Goal: Transaction & Acquisition: Book appointment/travel/reservation

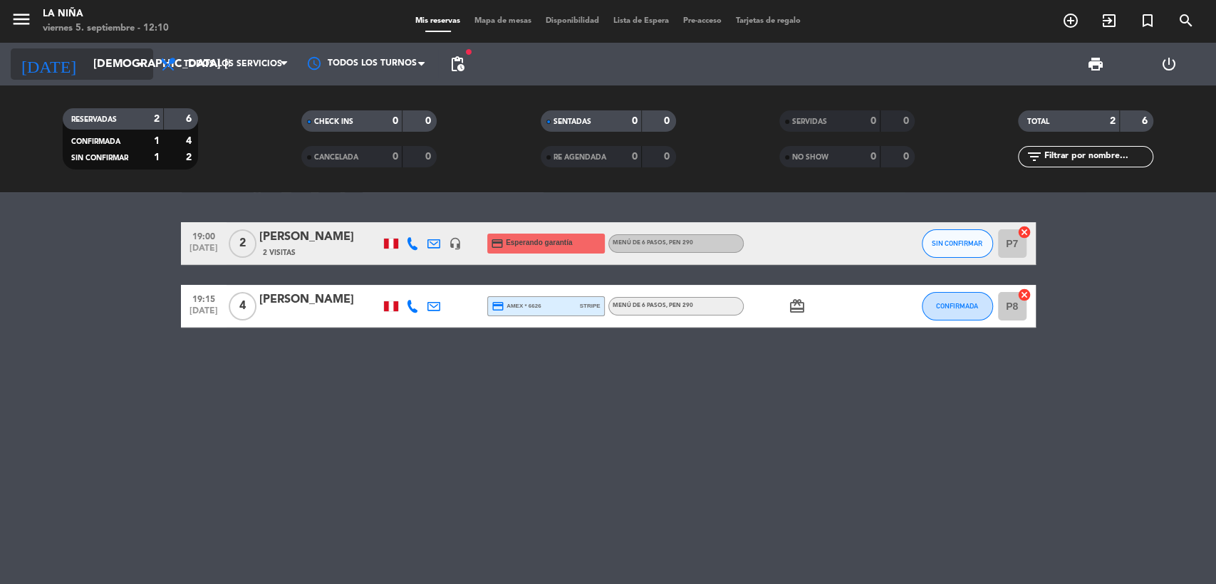
click at [117, 68] on input "[DEMOGRAPHIC_DATA] [DATE]" at bounding box center [161, 65] width 150 height 28
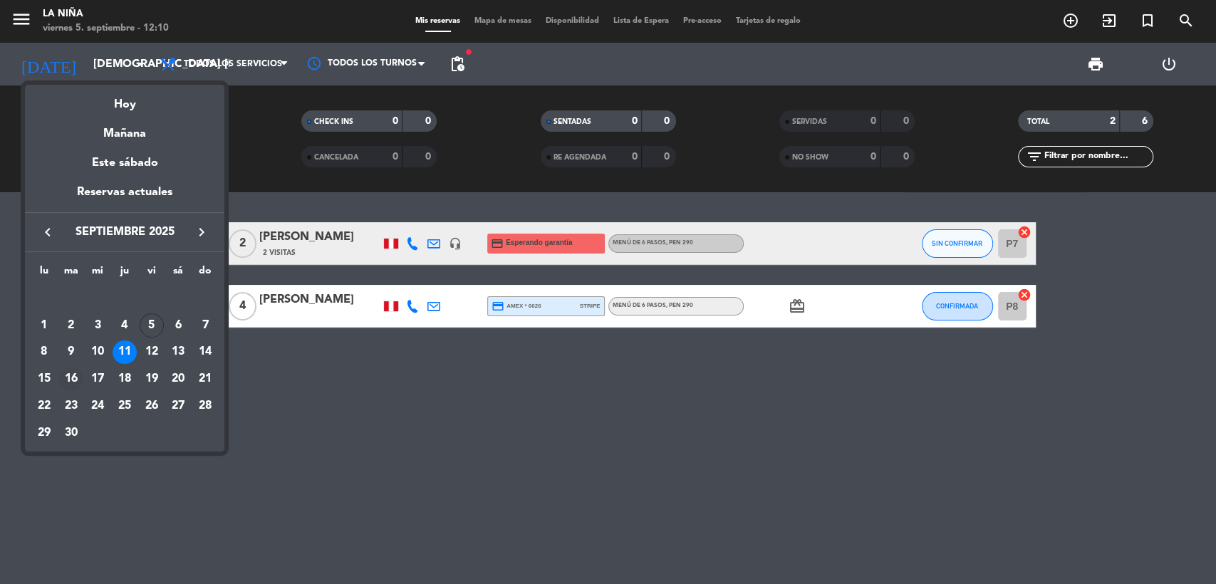
click at [75, 372] on div "16" at bounding box center [71, 379] width 24 height 24
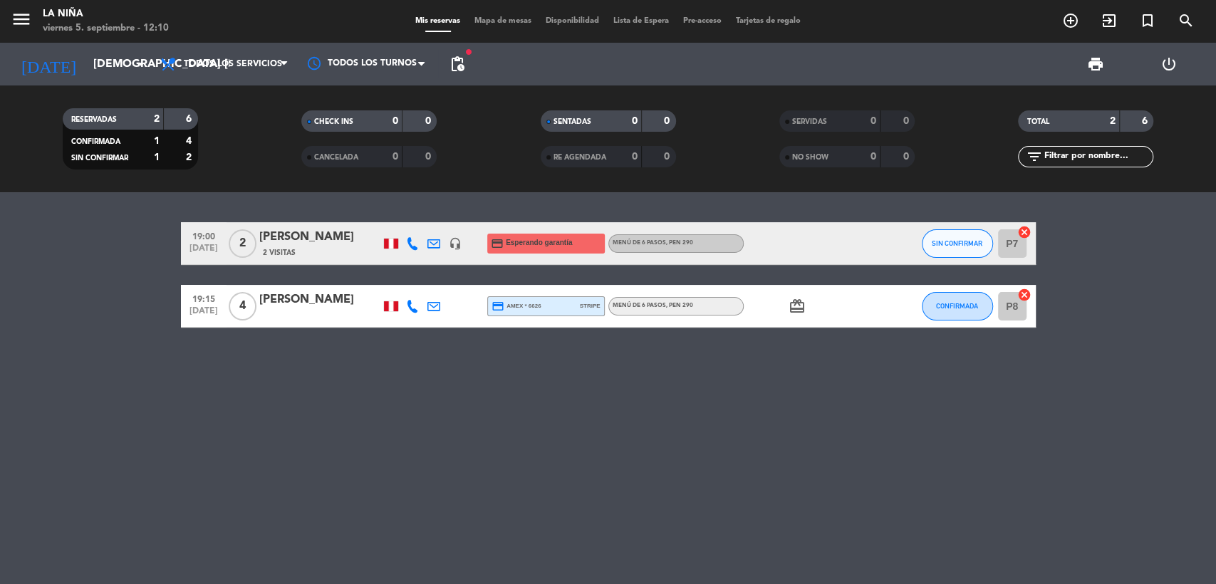
type input "[DATE] sep."
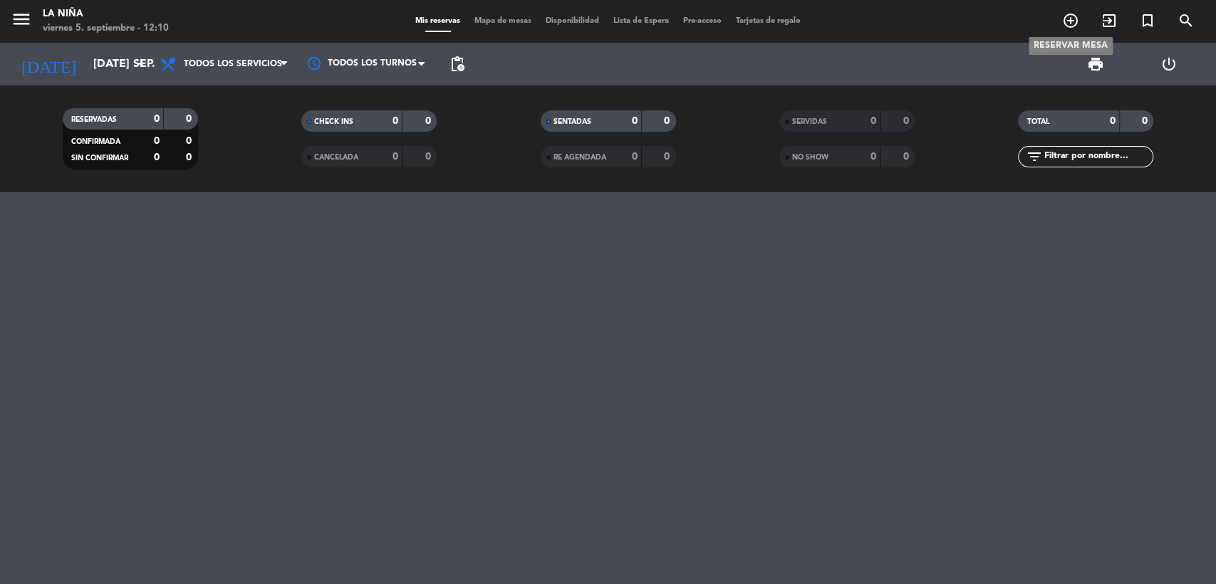
click at [1068, 23] on icon "add_circle_outline" at bounding box center [1070, 20] width 17 height 17
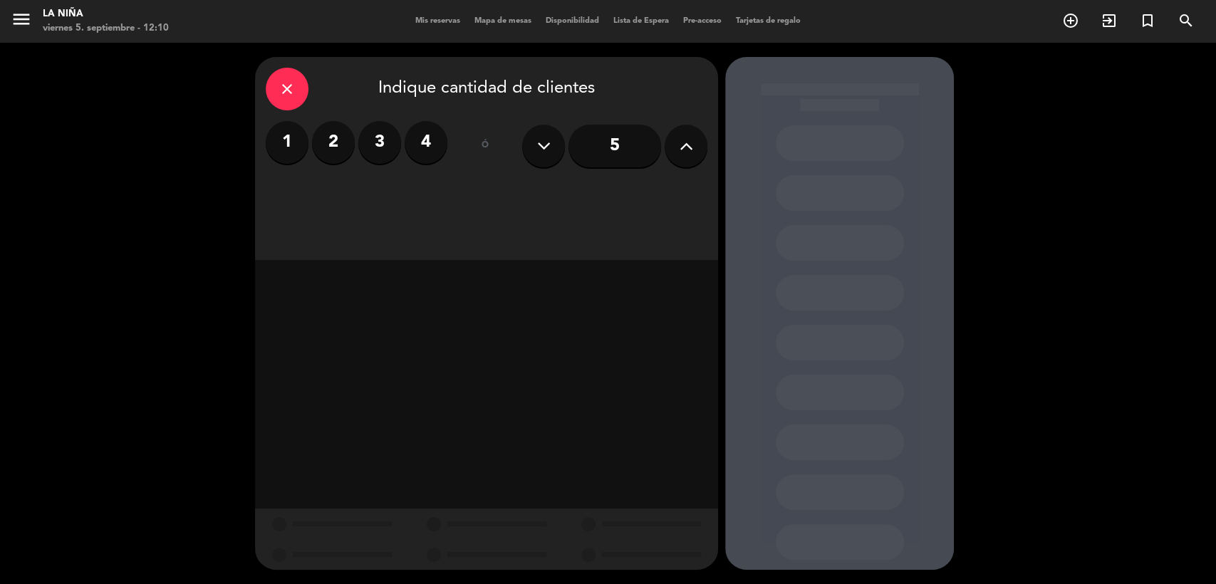
click at [668, 144] on button at bounding box center [685, 146] width 43 height 43
click at [669, 144] on button at bounding box center [685, 146] width 43 height 43
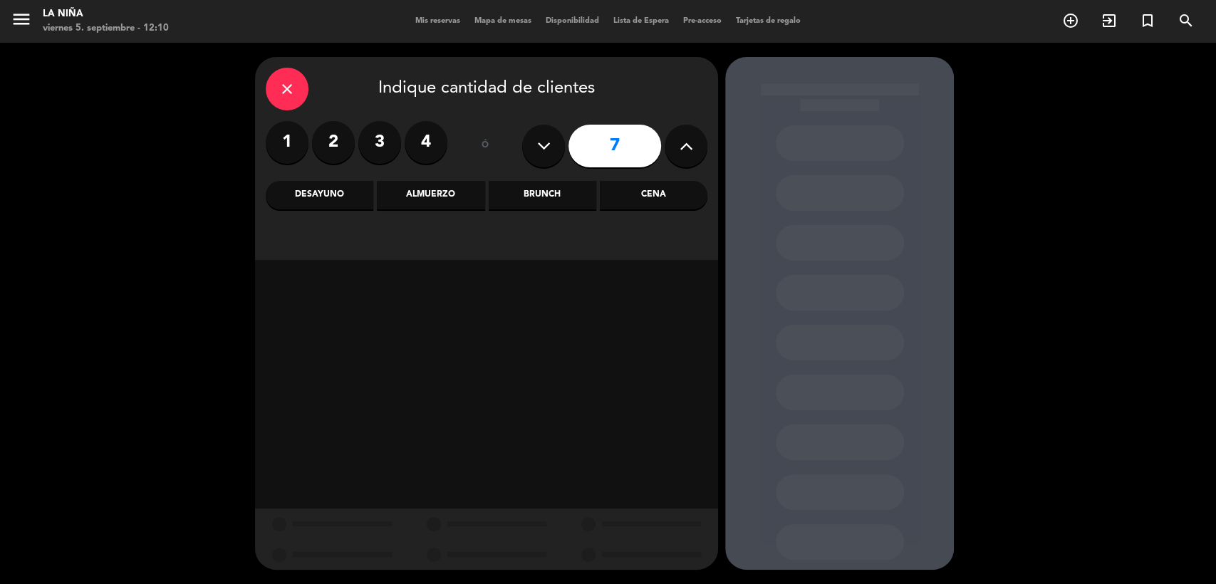
click at [672, 144] on button at bounding box center [685, 146] width 43 height 43
click at [672, 145] on button at bounding box center [685, 146] width 43 height 43
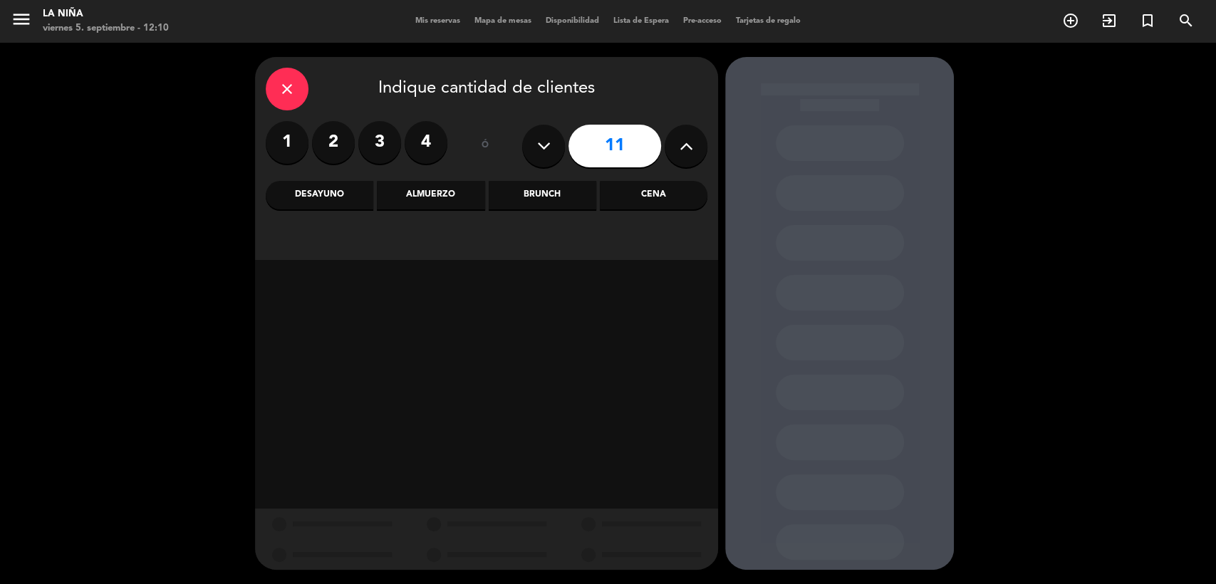
type input "12"
click at [451, 193] on div "Almuerzo" at bounding box center [431, 195] width 108 height 28
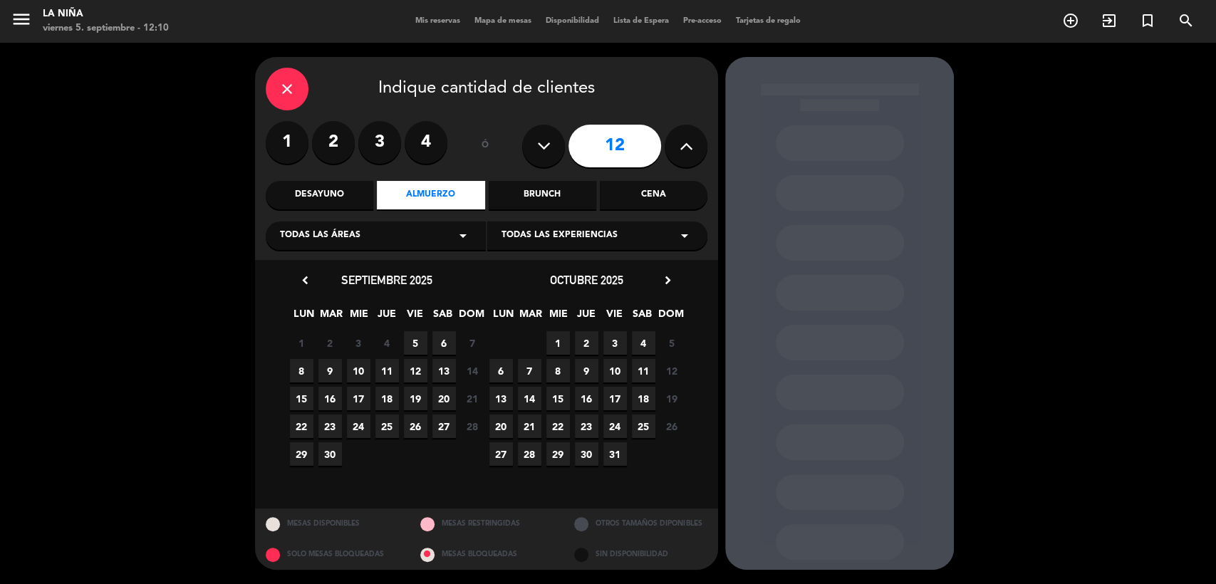
click at [335, 396] on span "16" at bounding box center [329, 398] width 23 height 23
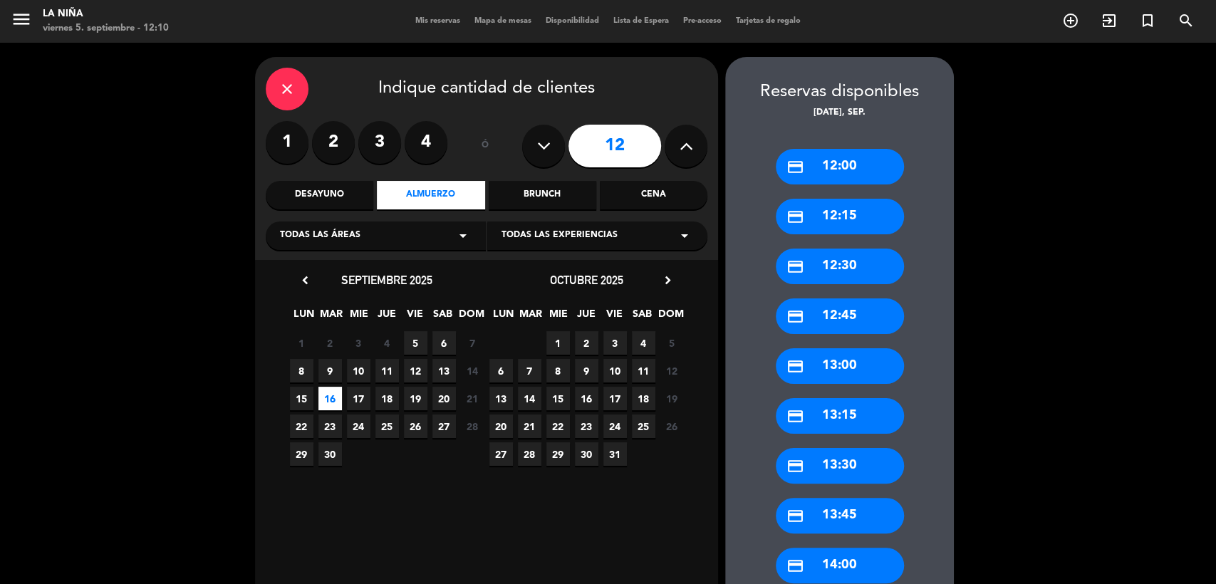
click at [836, 369] on div "credit_card 13:00" at bounding box center [839, 366] width 128 height 36
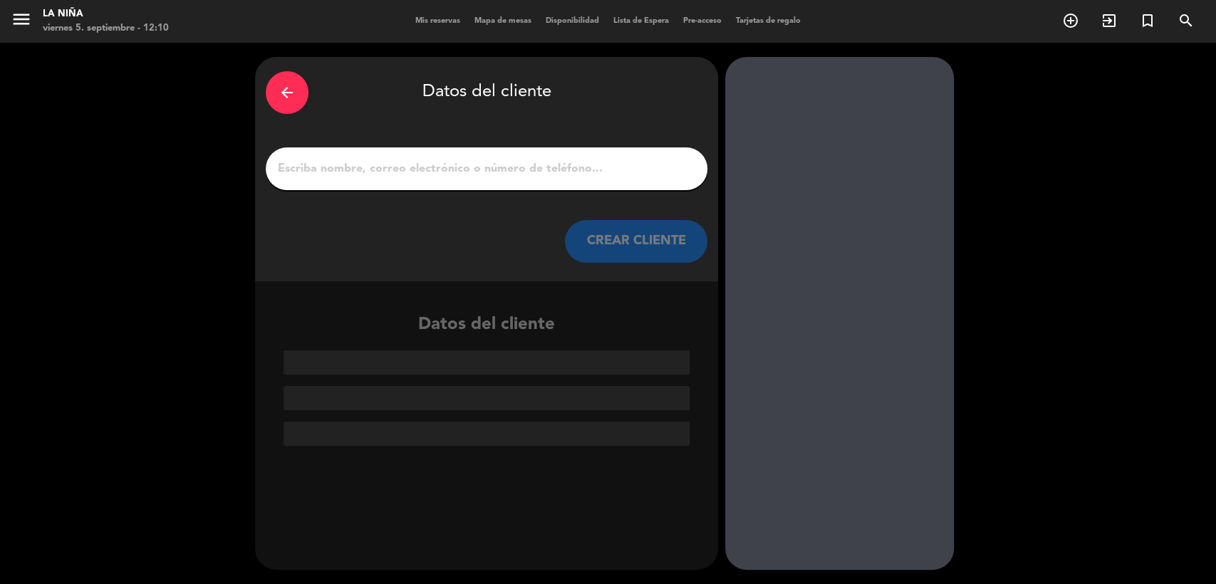
click at [579, 181] on div at bounding box center [487, 168] width 442 height 43
click at [575, 175] on input "1" at bounding box center [486, 169] width 420 height 20
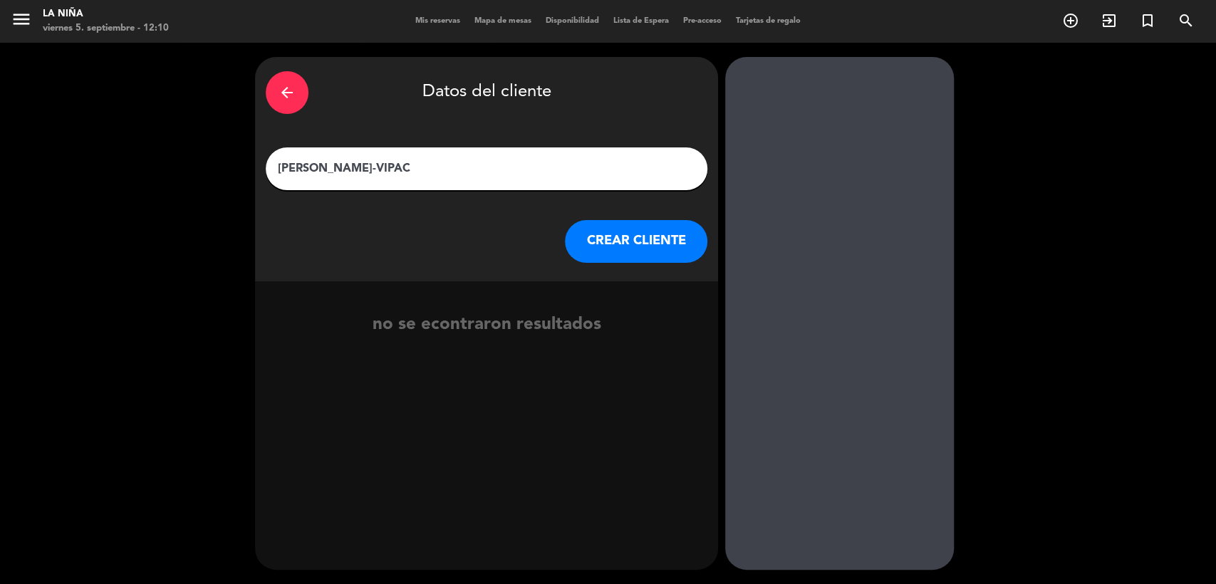
type input "[PERSON_NAME]-VIPAC"
click at [659, 252] on button "CREAR CLIENTE" at bounding box center [636, 241] width 142 height 43
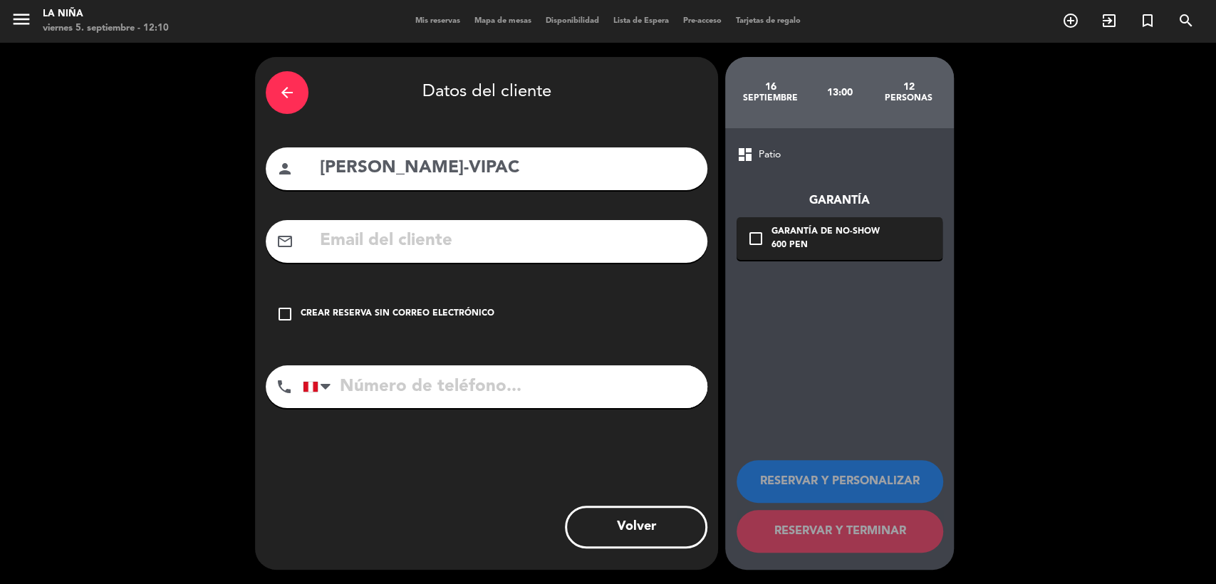
click at [394, 380] on input "tel" at bounding box center [505, 386] width 404 height 43
drag, startPoint x: 409, startPoint y: 229, endPoint x: 410, endPoint y: 238, distance: 9.3
click at [409, 229] on input "text" at bounding box center [507, 240] width 378 height 29
paste input "[EMAIL_ADDRESS][DOMAIN_NAME]"
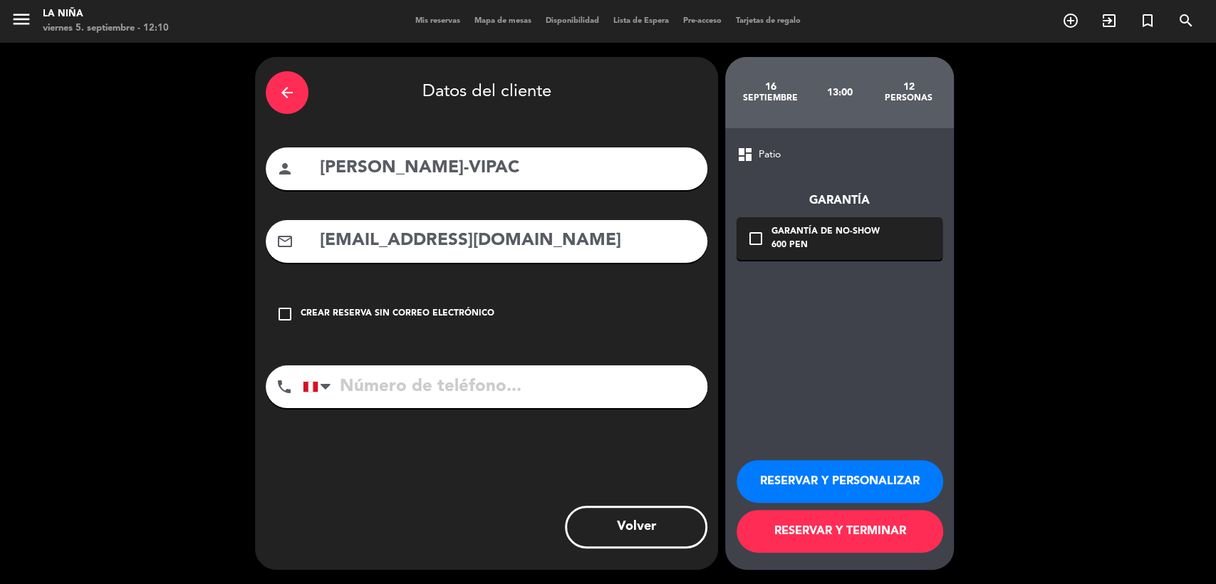
type input "[EMAIL_ADDRESS][DOMAIN_NAME]"
click at [375, 397] on input "tel" at bounding box center [505, 386] width 404 height 43
paste input "943 529 493"
type input "943 529 493"
click at [811, 485] on button "RESERVAR Y PERSONALIZAR" at bounding box center [839, 481] width 207 height 43
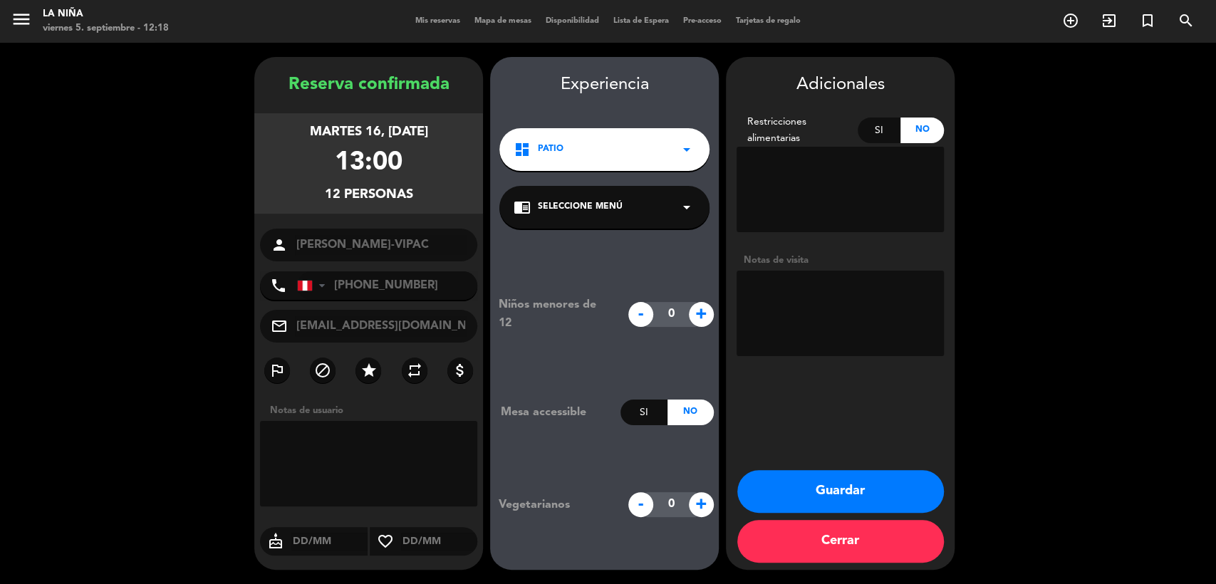
click at [832, 199] on textarea at bounding box center [839, 189] width 207 height 85
click at [790, 281] on textarea at bounding box center [839, 313] width 207 height 85
type textarea "11 personas + 1 guía liberado"
click at [864, 495] on button "Guardar" at bounding box center [840, 491] width 207 height 43
